Goal: Information Seeking & Learning: Learn about a topic

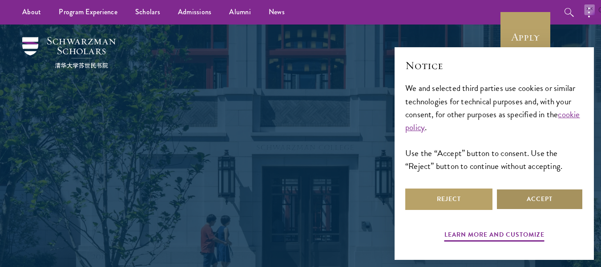
click at [539, 201] on button "Accept" at bounding box center [539, 198] width 87 height 21
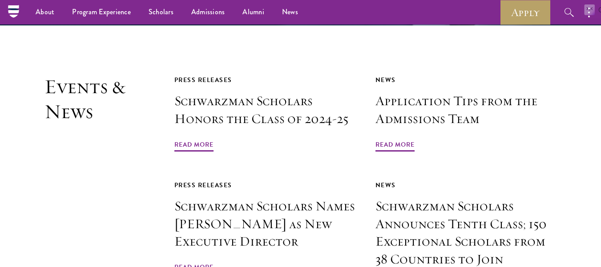
scroll to position [1968, 0]
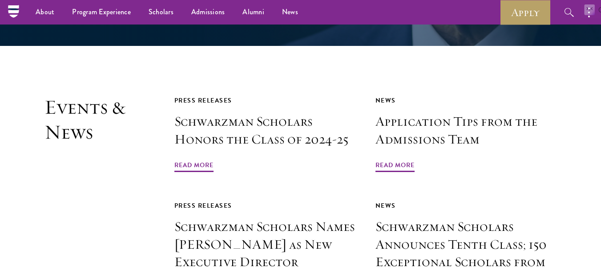
drag, startPoint x: 608, startPoint y: 25, endPoint x: 602, endPoint y: 193, distance: 167.4
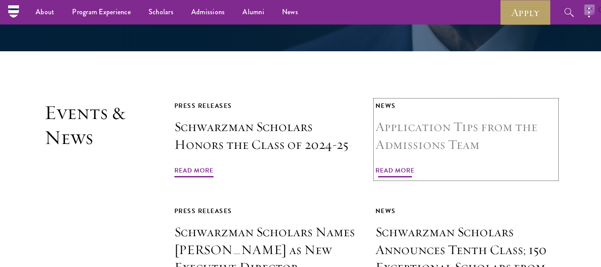
click at [396, 165] on span "Read More" at bounding box center [395, 172] width 39 height 14
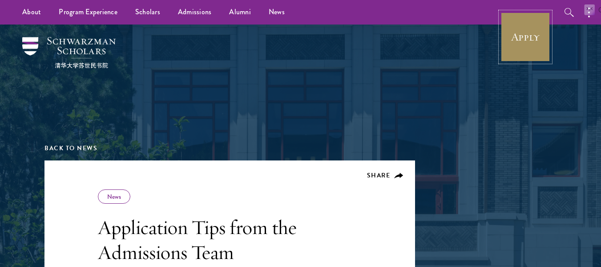
click at [527, 41] on link "Apply" at bounding box center [526, 37] width 50 height 50
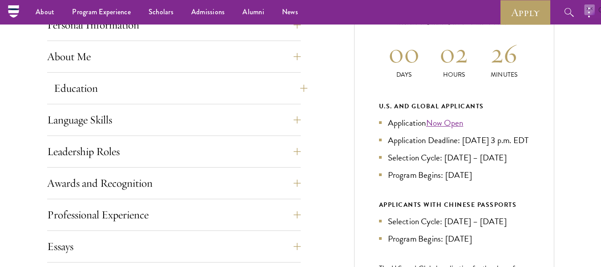
scroll to position [401, 0]
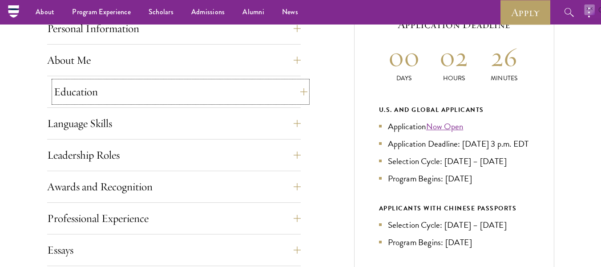
click at [222, 93] on button "Education" at bounding box center [181, 91] width 254 height 21
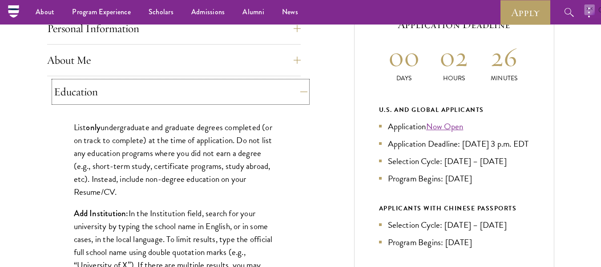
click at [222, 93] on button "Education" at bounding box center [181, 91] width 254 height 21
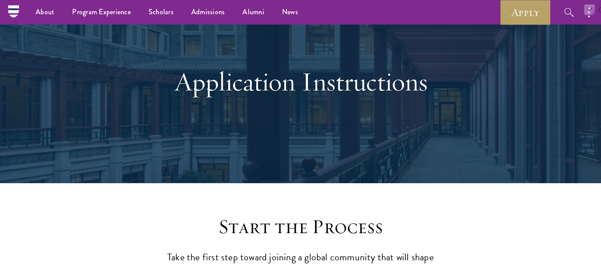
scroll to position [45, 0]
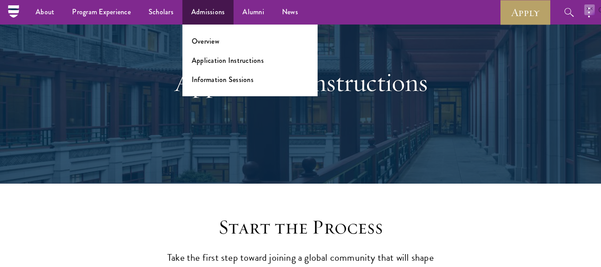
click at [213, 50] on ul "Overview Application Instructions Information Sessions" at bounding box center [249, 60] width 135 height 72
click at [211, 46] on link "Overview" at bounding box center [206, 41] width 28 height 10
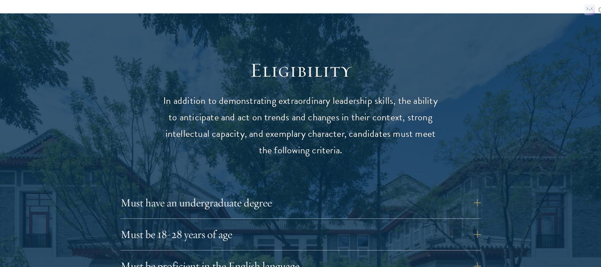
scroll to position [1246, 0]
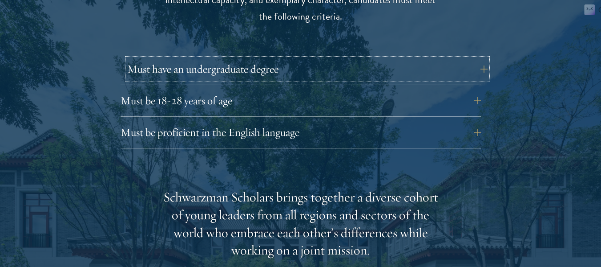
click at [238, 69] on button "Must have an undergraduate degree" at bounding box center [307, 68] width 361 height 21
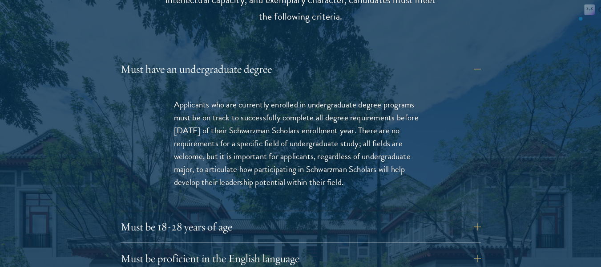
drag, startPoint x: 167, startPoint y: 101, endPoint x: 398, endPoint y: 181, distance: 244.4
click at [398, 181] on div "Applicants who are currently enrolled in undergraduate degree programs must be …" at bounding box center [300, 148] width 307 height 126
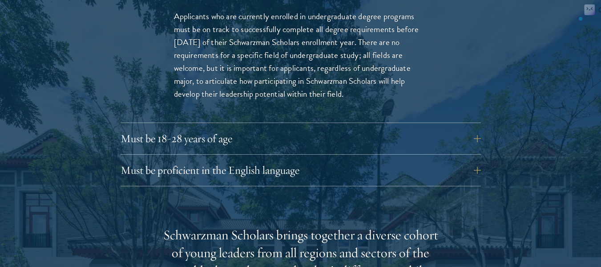
scroll to position [1335, 0]
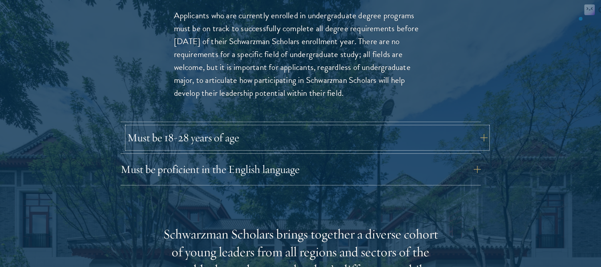
click at [316, 145] on button "Must be 18-28 years of age" at bounding box center [307, 137] width 361 height 21
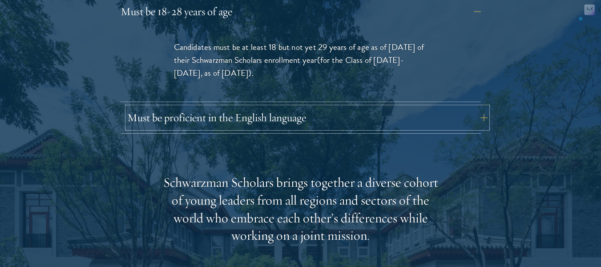
click at [311, 117] on button "Must be proficient in the English language" at bounding box center [307, 117] width 361 height 21
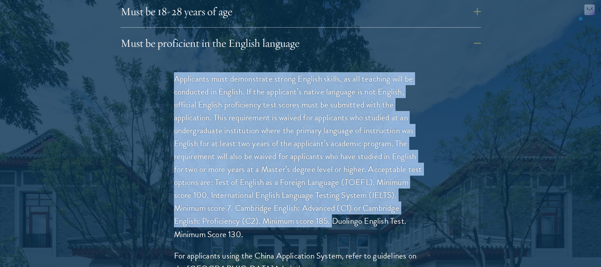
drag, startPoint x: 177, startPoint y: 80, endPoint x: 297, endPoint y: 183, distance: 158.7
click at [321, 212] on p "Applicants must demonstrate strong English skills, as all teaching will be cond…" at bounding box center [301, 156] width 254 height 168
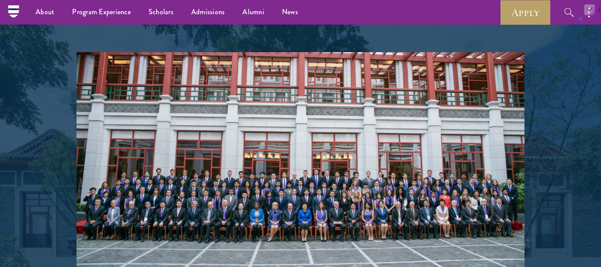
scroll to position [1558, 0]
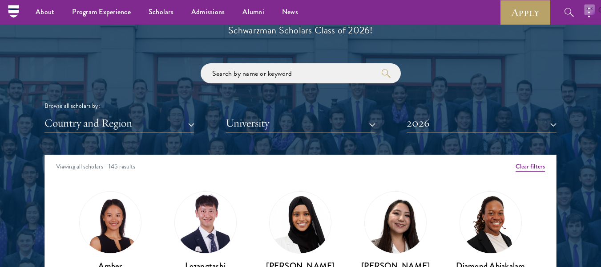
scroll to position [1004, 0]
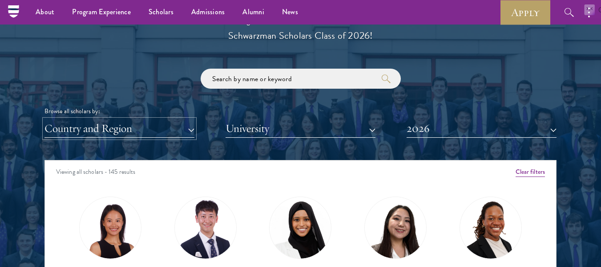
click at [131, 130] on button "Country and Region" at bounding box center [120, 128] width 150 height 18
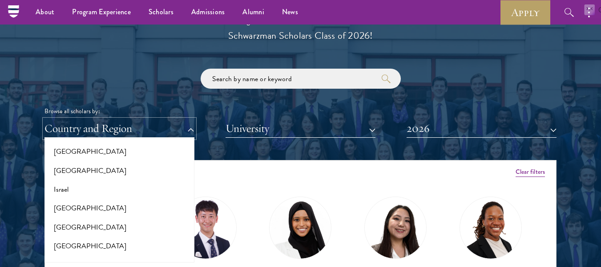
scroll to position [713, 0]
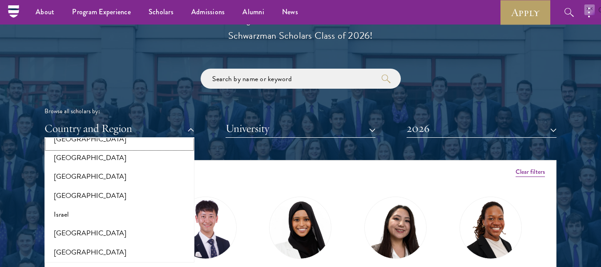
click at [135, 138] on button "[GEOGRAPHIC_DATA]" at bounding box center [119, 139] width 145 height 19
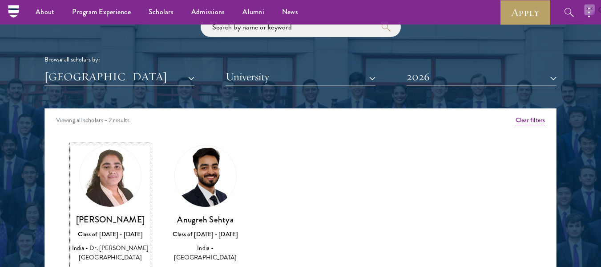
scroll to position [1052, 0]
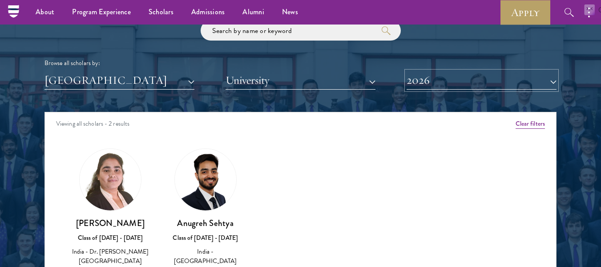
click at [435, 79] on button "2026" at bounding box center [482, 80] width 150 height 18
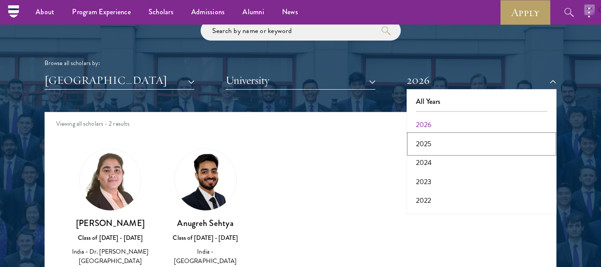
click at [430, 145] on button "2025" at bounding box center [481, 143] width 145 height 19
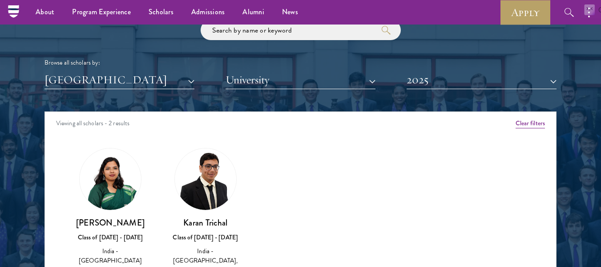
scroll to position [1052, 0]
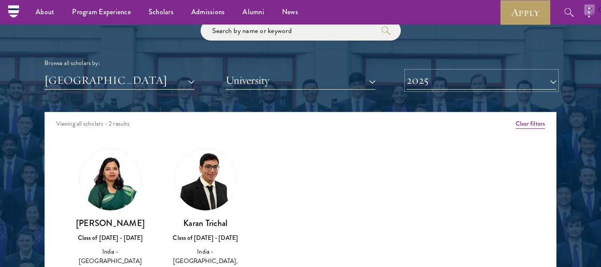
click at [468, 77] on button "2025" at bounding box center [482, 80] width 150 height 18
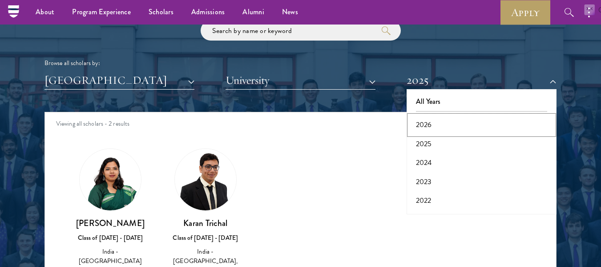
click at [445, 125] on button "2026" at bounding box center [481, 124] width 145 height 19
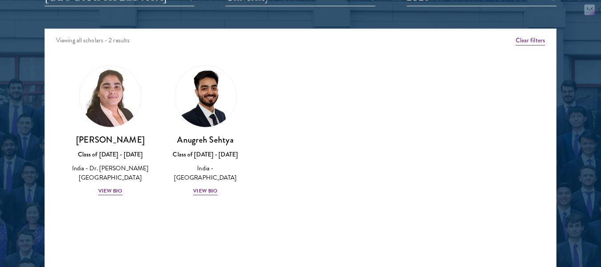
scroll to position [1141, 0]
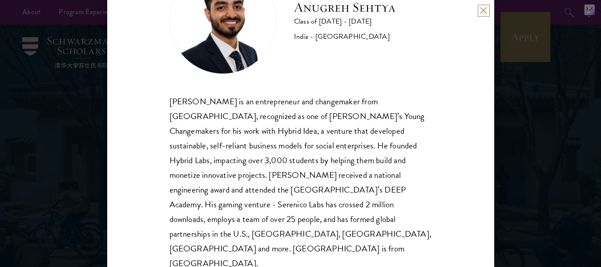
scroll to position [61, 0]
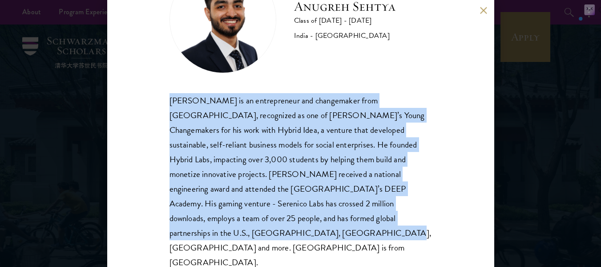
drag, startPoint x: 167, startPoint y: 96, endPoint x: 451, endPoint y: 235, distance: 315.5
click at [451, 235] on div "Anugreh Sehtya Class of 2025 - 2026 India - SRM University Anugreh Sehtya is an…" at bounding box center [300, 133] width 387 height 267
click at [225, 136] on div "Anugreh Sehtya is an entrepreneur and changemaker from India, recognized as one…" at bounding box center [301, 181] width 263 height 177
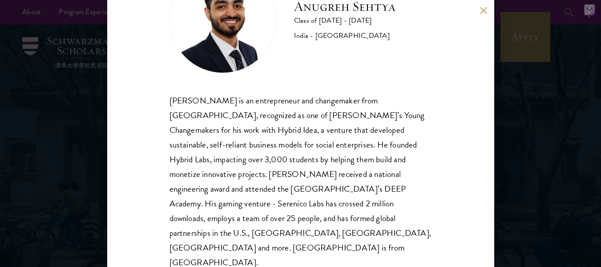
click at [167, 111] on div "Anugreh Sehtya Class of 2025 - 2026 India - SRM University Anugreh Sehtya is an…" at bounding box center [300, 133] width 387 height 267
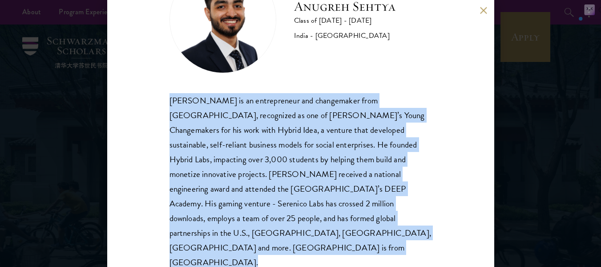
click at [167, 111] on div "Anugreh Sehtya Class of 2025 - 2026 India - SRM University Anugreh Sehtya is an…" at bounding box center [300, 133] width 387 height 267
copy body "Anugreh Sehtya is an entrepreneur and changemaker from India, recognized as one…"
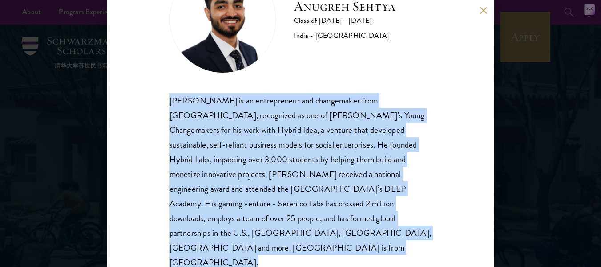
copy body "Anugreh Sehtya is an entrepreneur and changemaker from India, recognized as one…"
click at [227, 174] on div "Anugreh Sehtya is an entrepreneur and changemaker from India, recognized as one…" at bounding box center [301, 181] width 263 height 177
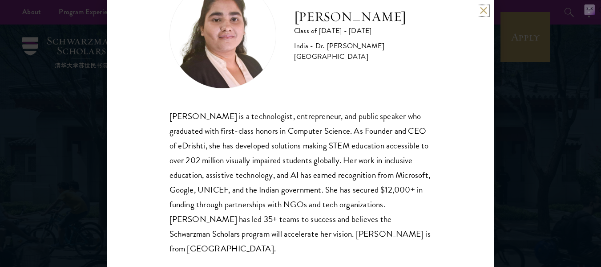
scroll to position [46, 0]
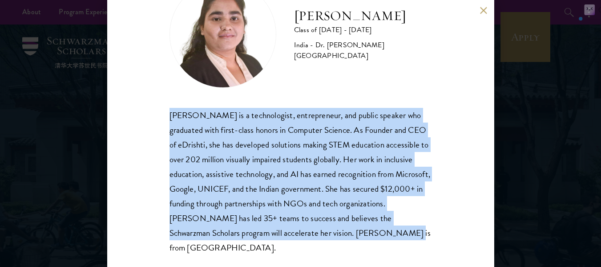
drag, startPoint x: 167, startPoint y: 117, endPoint x: 440, endPoint y: 242, distance: 300.1
click at [440, 242] on div "[PERSON_NAME] Class of [DATE] - [DATE] [GEOGRAPHIC_DATA] - Dr. [PERSON_NAME][GE…" at bounding box center [300, 133] width 387 height 267
copy div "[PERSON_NAME] is a technologist, entrepreneur, and public speaker who graduated…"
click at [203, 89] on div "[PERSON_NAME] Class of [DATE] - [DATE] [GEOGRAPHIC_DATA] - Dr. [PERSON_NAME][GE…" at bounding box center [301, 118] width 263 height 274
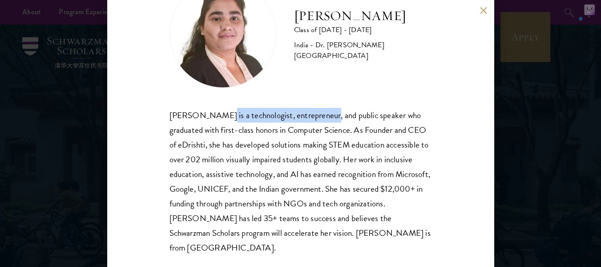
drag, startPoint x: 215, startPoint y: 118, endPoint x: 317, endPoint y: 115, distance: 102.9
click at [317, 115] on div "[PERSON_NAME] is a technologist, entrepreneur, and public speaker who graduated…" at bounding box center [301, 181] width 263 height 147
copy div "is a technologist, entrepreneur"
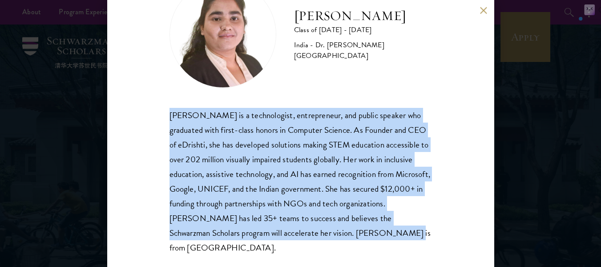
drag, startPoint x: 430, startPoint y: 240, endPoint x: 162, endPoint y: 115, distance: 296.1
click at [162, 115] on div "[PERSON_NAME] Class of [DATE] - [DATE] [GEOGRAPHIC_DATA] - Dr. [PERSON_NAME][GE…" at bounding box center [300, 133] width 387 height 267
copy div "[PERSON_NAME] is a technologist, entrepreneur, and public speaker who graduated…"
click at [162, 115] on div "[PERSON_NAME] Class of [DATE] - [DATE] [GEOGRAPHIC_DATA] - Dr. [PERSON_NAME][GE…" at bounding box center [300, 133] width 387 height 267
drag, startPoint x: 432, startPoint y: 239, endPoint x: 164, endPoint y: 109, distance: 298.0
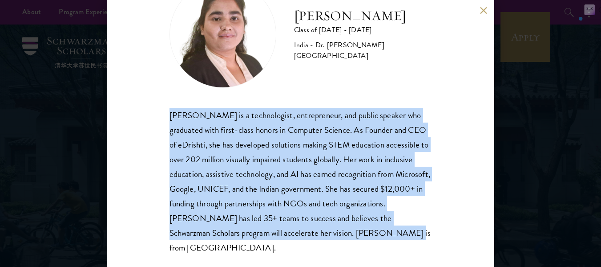
click at [164, 109] on div "[PERSON_NAME] Class of [DATE] - [DATE] [GEOGRAPHIC_DATA] - Dr. [PERSON_NAME][GE…" at bounding box center [300, 133] width 387 height 267
copy div "[PERSON_NAME] is a technologist, entrepreneur, and public speaker who graduated…"
